Goal: Task Accomplishment & Management: Manage account settings

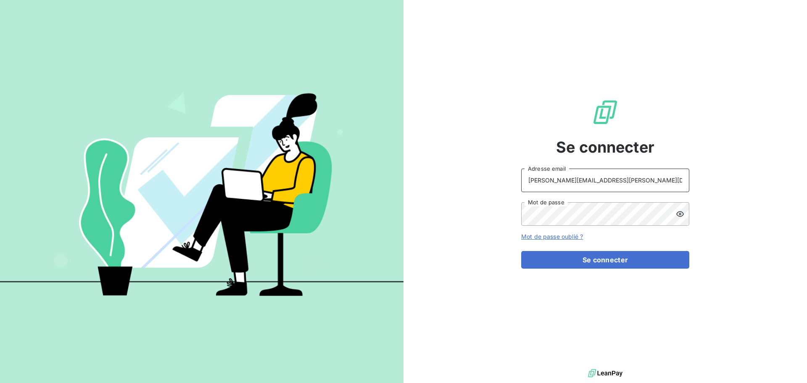
drag, startPoint x: 625, startPoint y: 184, endPoint x: 623, endPoint y: 191, distance: 7.2
click at [625, 184] on input "[PERSON_NAME][EMAIL_ADDRESS][PERSON_NAME][DOMAIN_NAME]" at bounding box center [605, 181] width 168 height 24
type input "[EMAIL_ADDRESS][PERSON_NAME][DOMAIN_NAME]"
click at [570, 259] on button "Se connecter" at bounding box center [605, 260] width 168 height 18
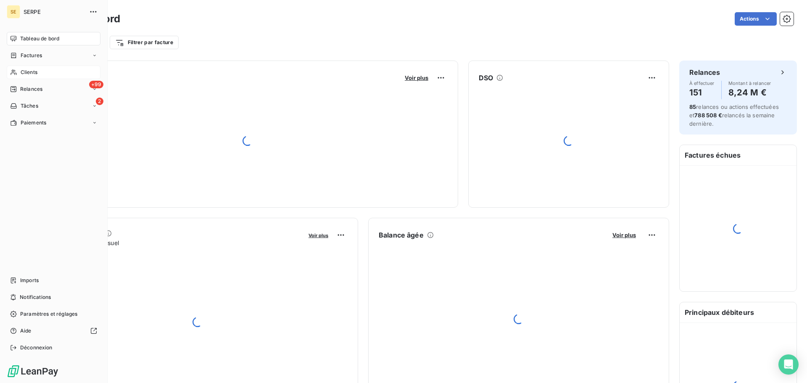
click at [24, 74] on span "Clients" at bounding box center [29, 73] width 17 height 8
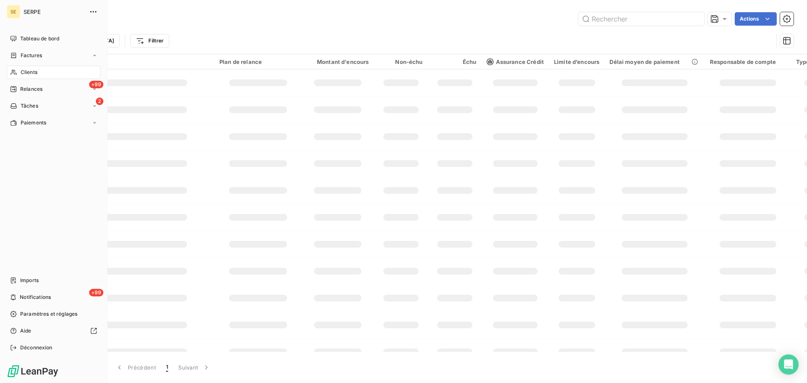
click at [28, 72] on span "Clients" at bounding box center [29, 73] width 17 height 8
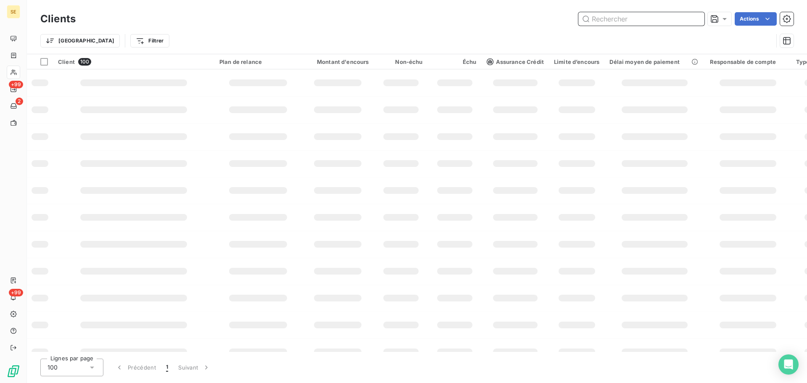
click at [610, 21] on input "text" at bounding box center [641, 18] width 126 height 13
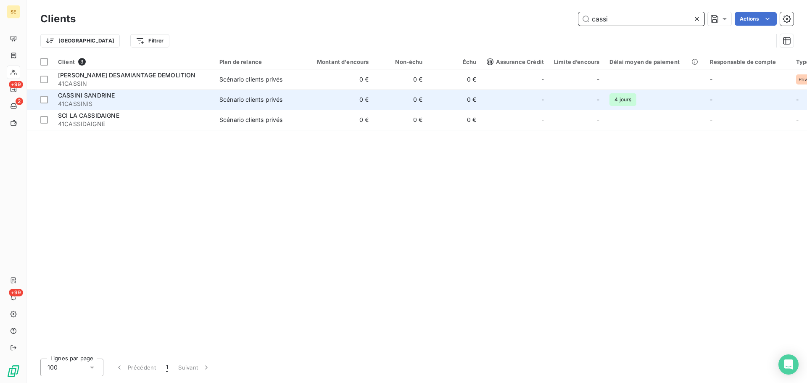
type input "cassi"
click at [245, 105] on td "Scénario clients privés" at bounding box center [257, 100] width 87 height 20
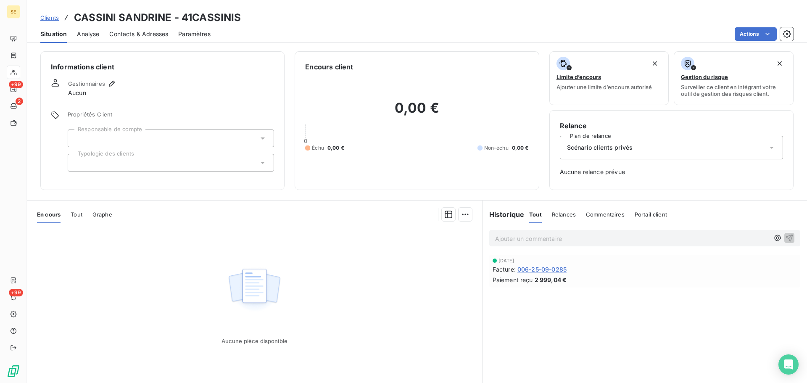
drag, startPoint x: 107, startPoint y: 85, endPoint x: 100, endPoint y: 85, distance: 7.2
click at [100, 85] on div "Gestionnaires" at bounding box center [92, 84] width 49 height 10
click at [105, 84] on div "Gestionnaires" at bounding box center [92, 84] width 49 height 10
click at [110, 82] on icon "button" at bounding box center [112, 83] width 8 height 8
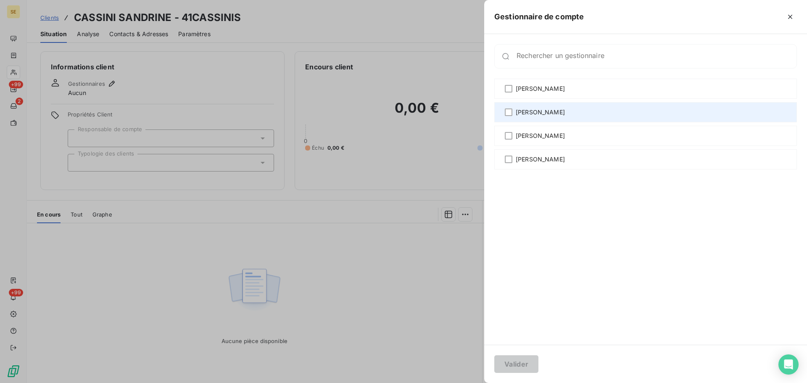
click at [565, 108] on span "AMELIA RAIMUNDO" at bounding box center [540, 112] width 49 height 8
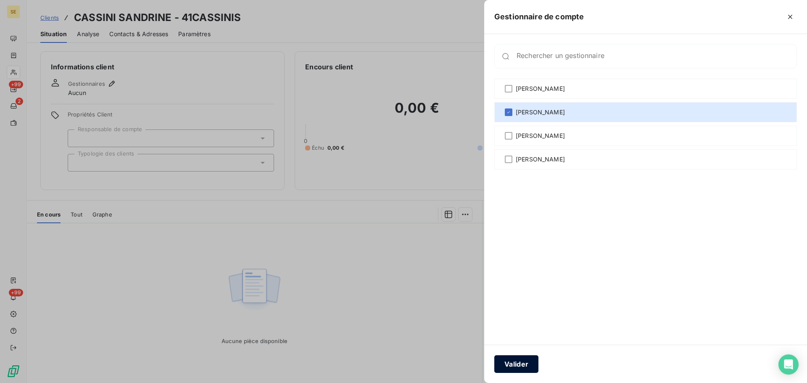
click at [519, 365] on button "Valider" at bounding box center [516, 364] width 44 height 18
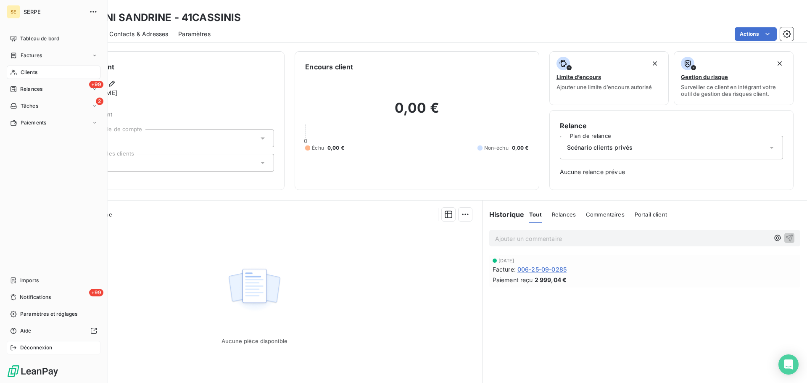
click at [33, 344] on span "Déconnexion" at bounding box center [36, 348] width 32 height 8
